Goal: Transaction & Acquisition: Download file/media

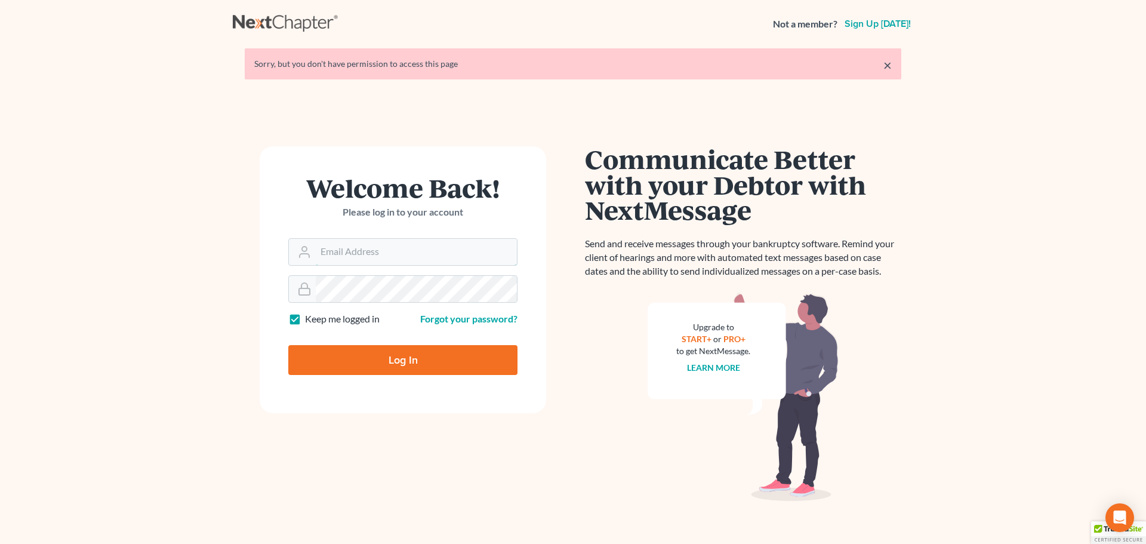
type input "[EMAIL_ADDRESS][DOMAIN_NAME]"
click at [407, 359] on input "Log In" at bounding box center [402, 360] width 229 height 30
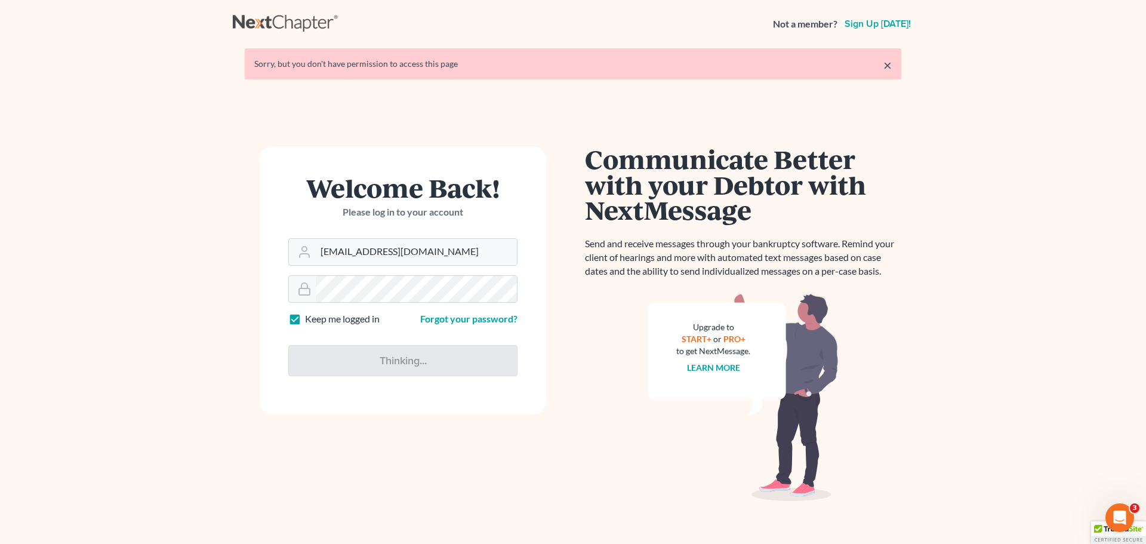
type input "Thinking..."
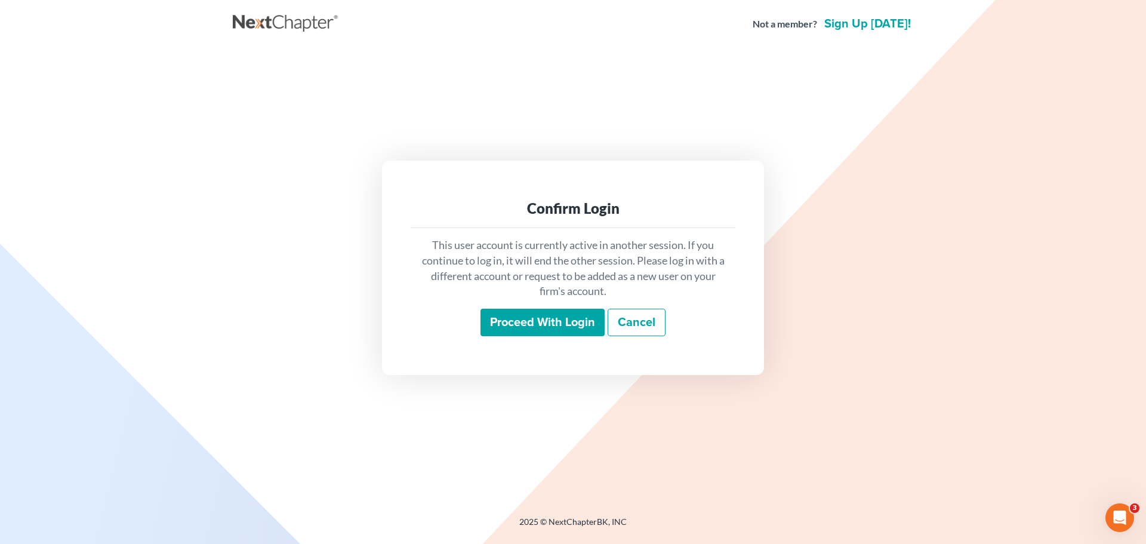
click at [516, 321] on input "Proceed with login" at bounding box center [543, 322] width 124 height 27
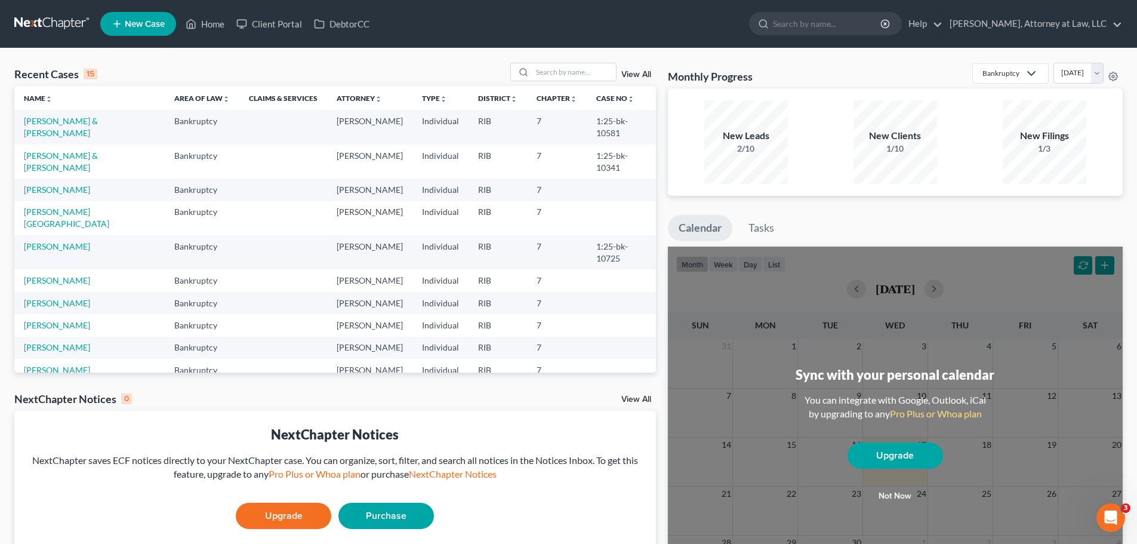
click at [83, 365] on link "[PERSON_NAME]" at bounding box center [57, 370] width 66 height 10
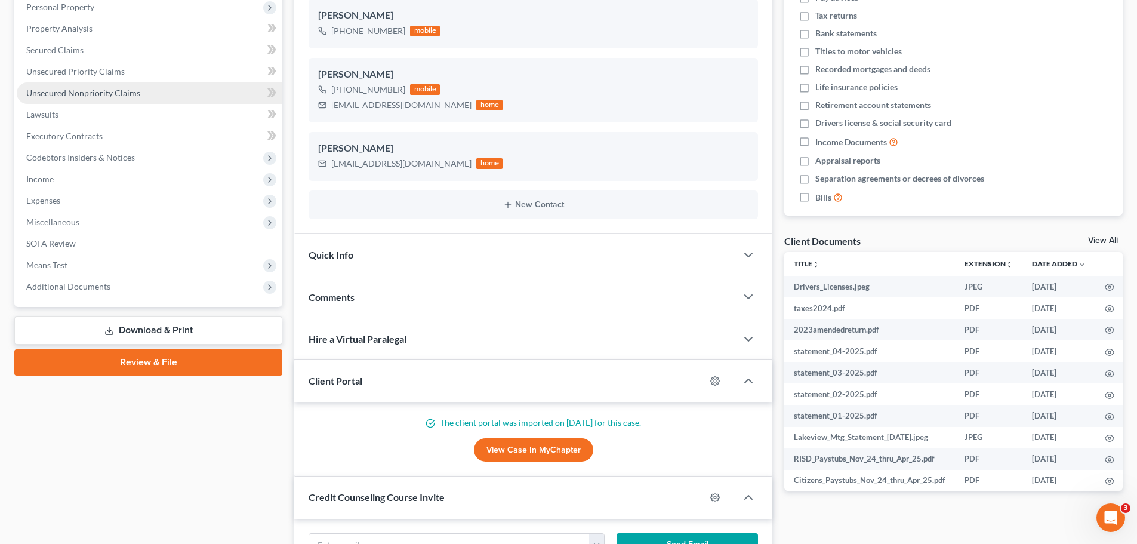
scroll to position [217, 0]
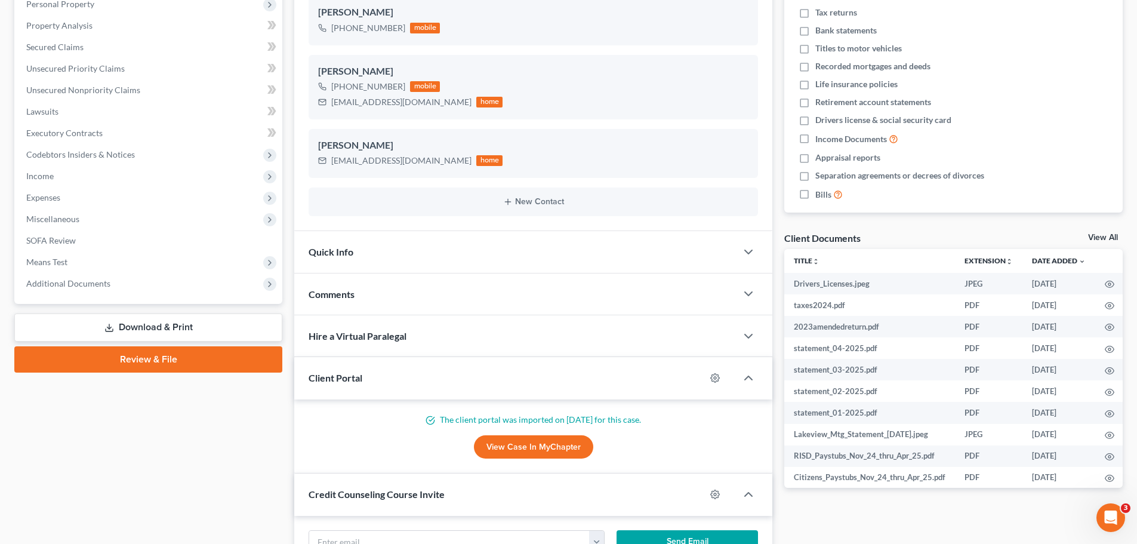
click at [156, 325] on link "Download & Print" at bounding box center [148, 327] width 268 height 28
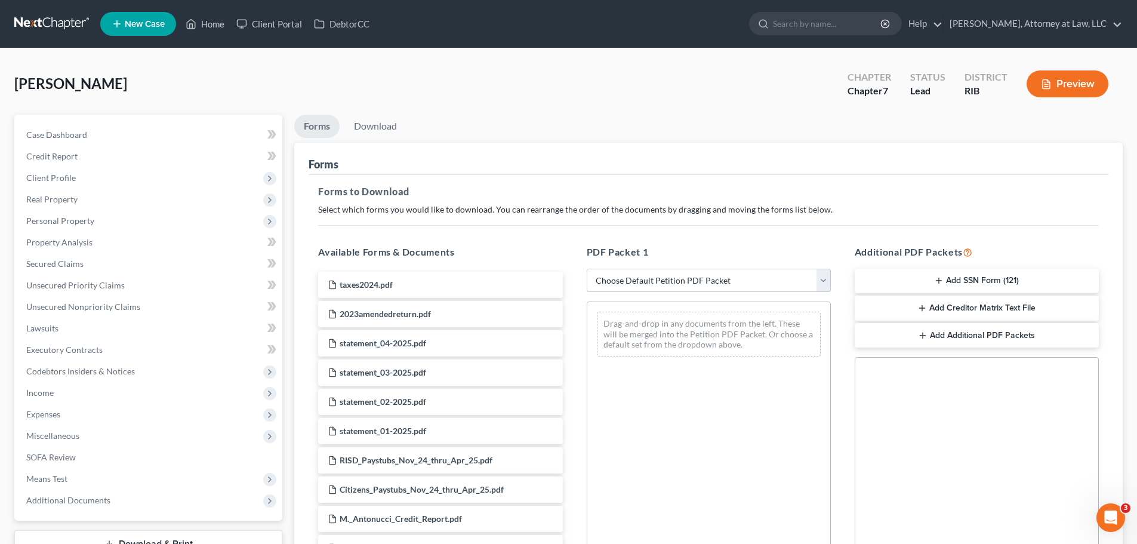
click at [820, 278] on select "Choose Default Petition PDF Packet Complete Bankruptcy Petition (all forms and …" at bounding box center [709, 281] width 244 height 24
select select "5"
click at [587, 269] on select "Choose Default Petition PDF Packet Complete Bankruptcy Petition (all forms and …" at bounding box center [709, 281] width 244 height 24
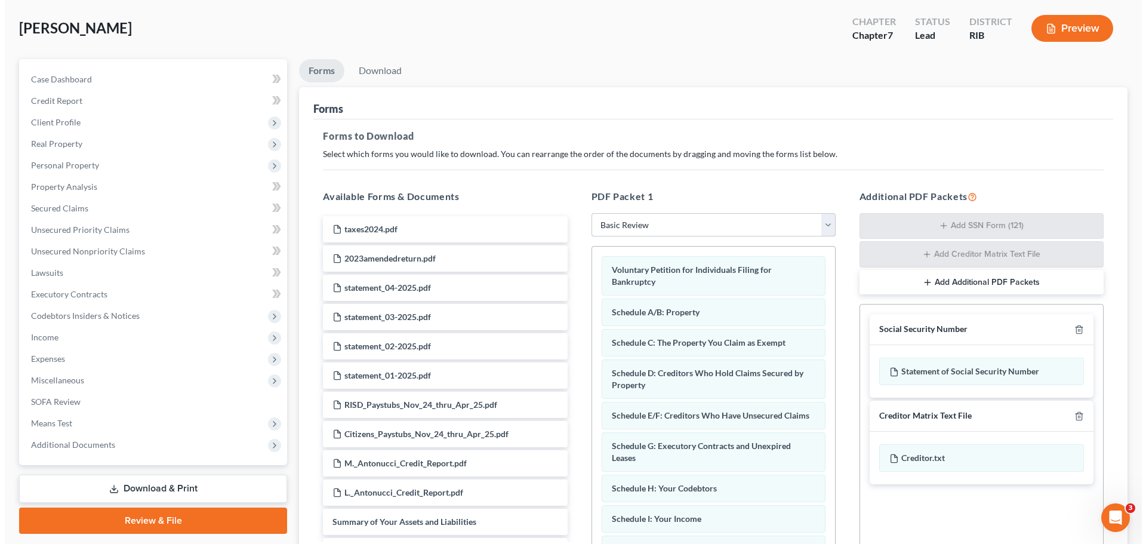
scroll to position [48, 0]
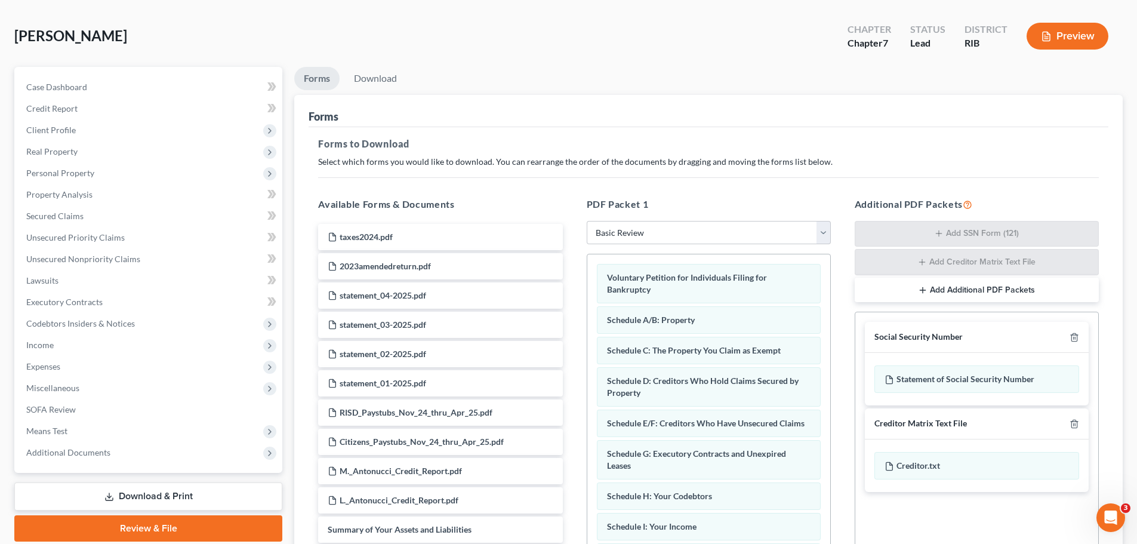
click at [493, 101] on div "Forms" at bounding box center [709, 111] width 800 height 32
click at [385, 85] on link "Download" at bounding box center [376, 78] width 62 height 23
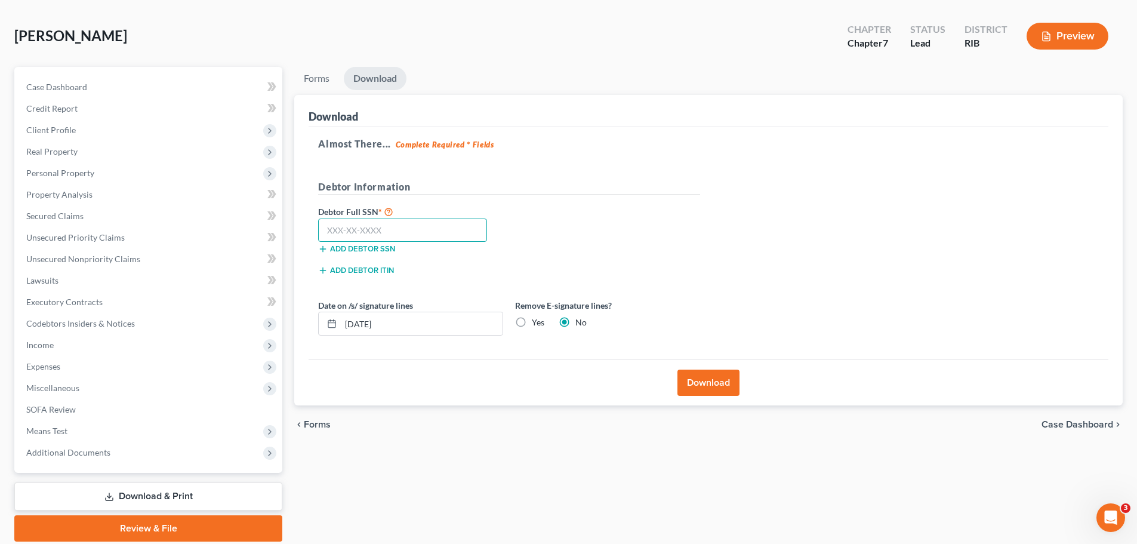
click at [402, 232] on input "text" at bounding box center [402, 231] width 169 height 24
type input "000-00-0000"
click at [705, 376] on button "Download" at bounding box center [709, 383] width 62 height 26
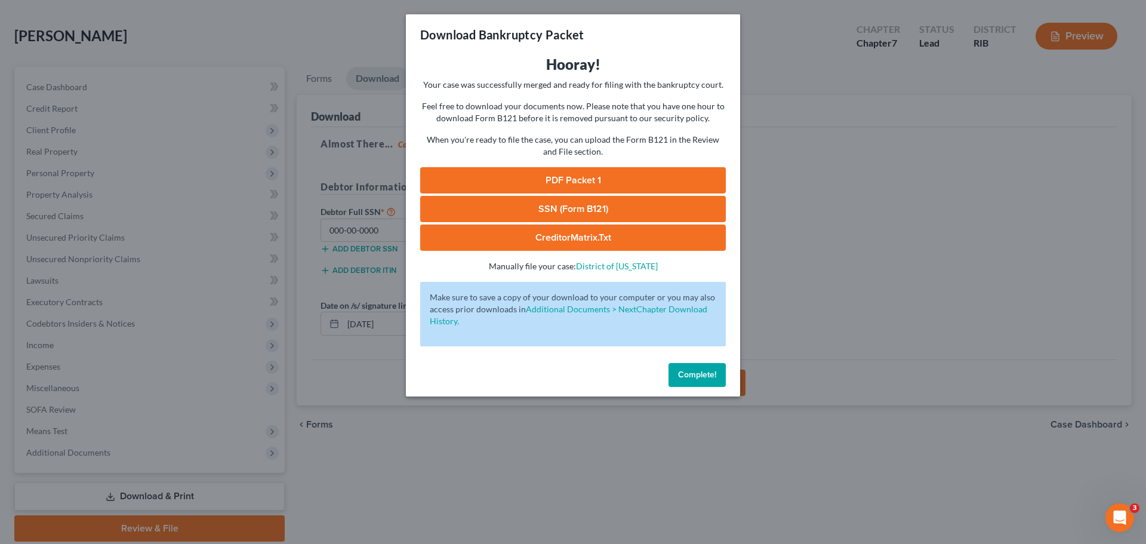
click at [583, 173] on link "PDF Packet 1" at bounding box center [573, 180] width 306 height 26
